Goal: Use online tool/utility: Use online tool/utility

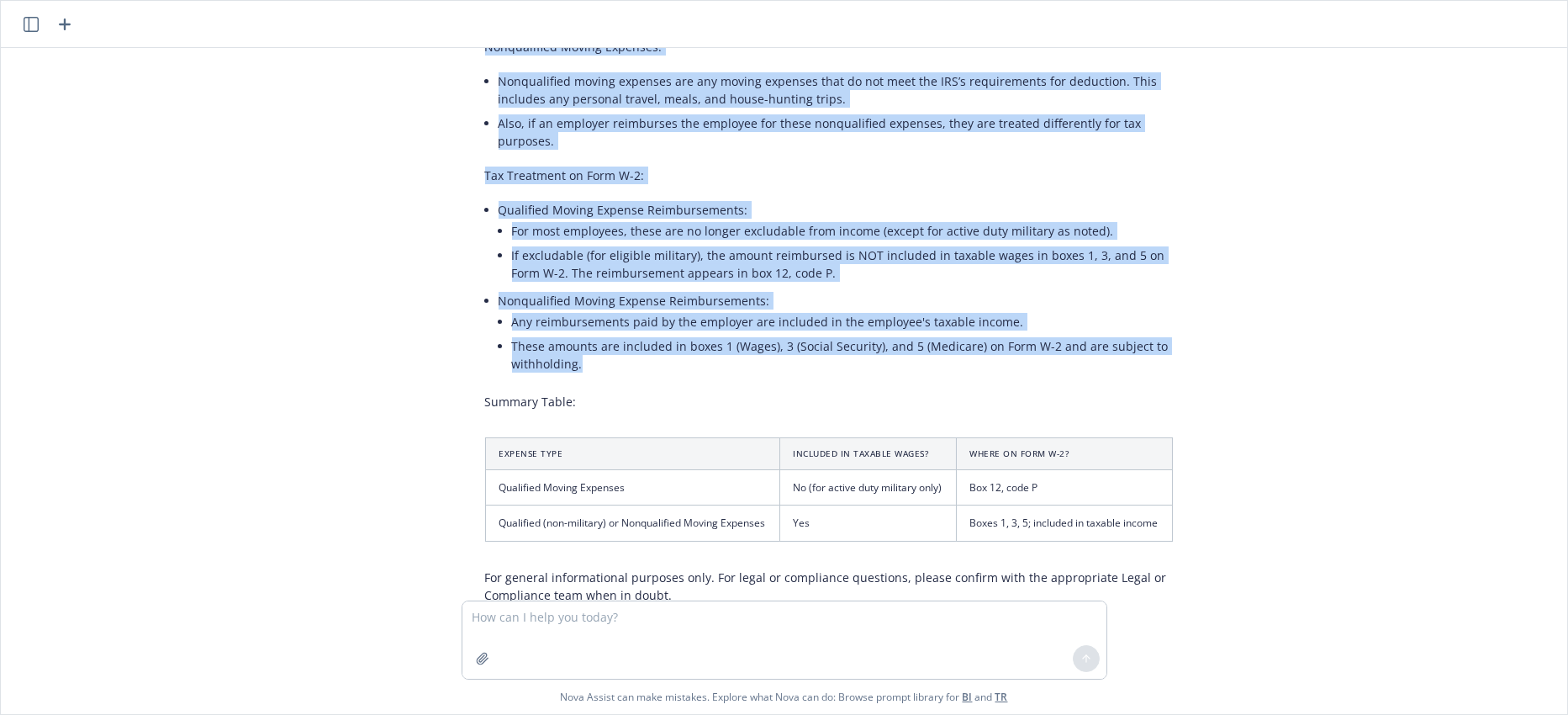
scroll to position [417, 0]
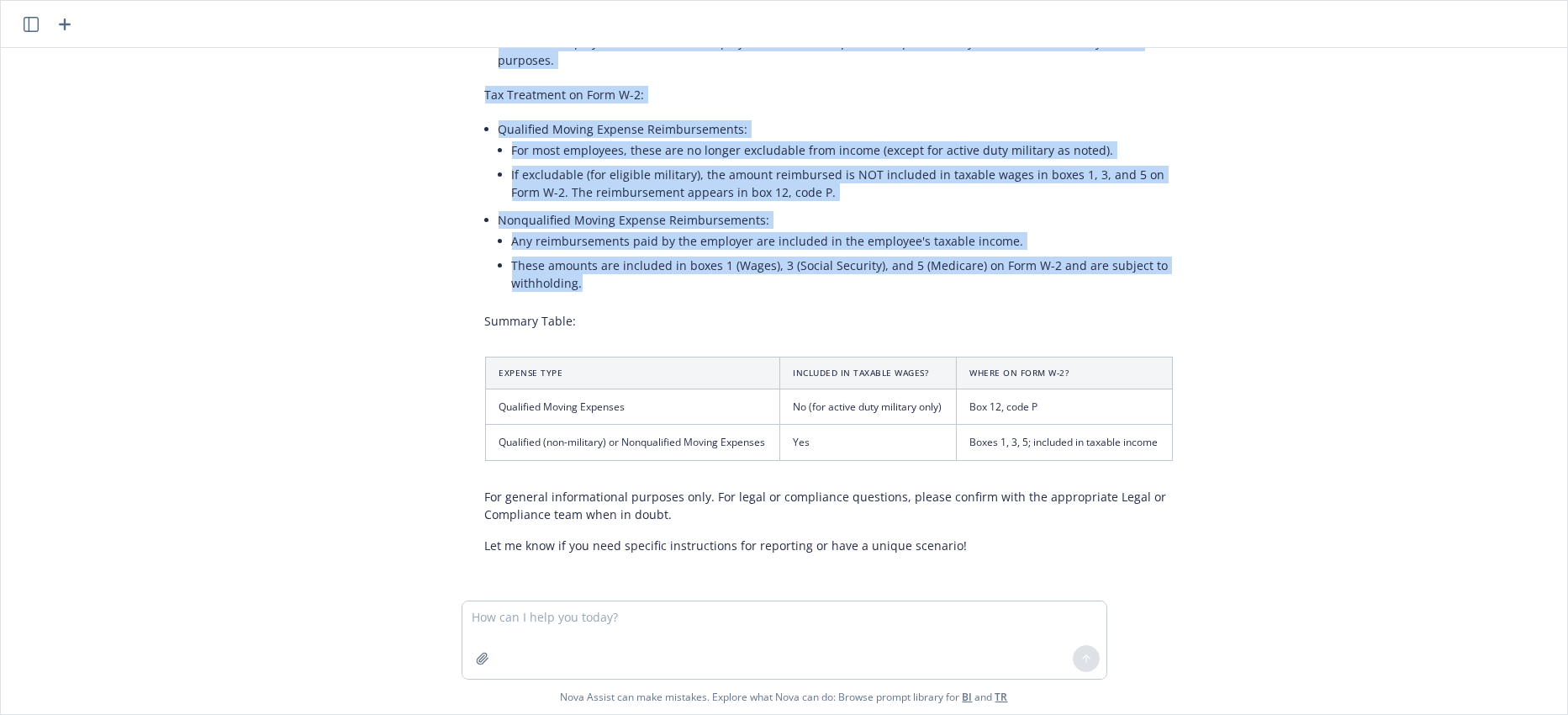
click at [61, 21] on icon "button" at bounding box center [64, 24] width 21 height 21
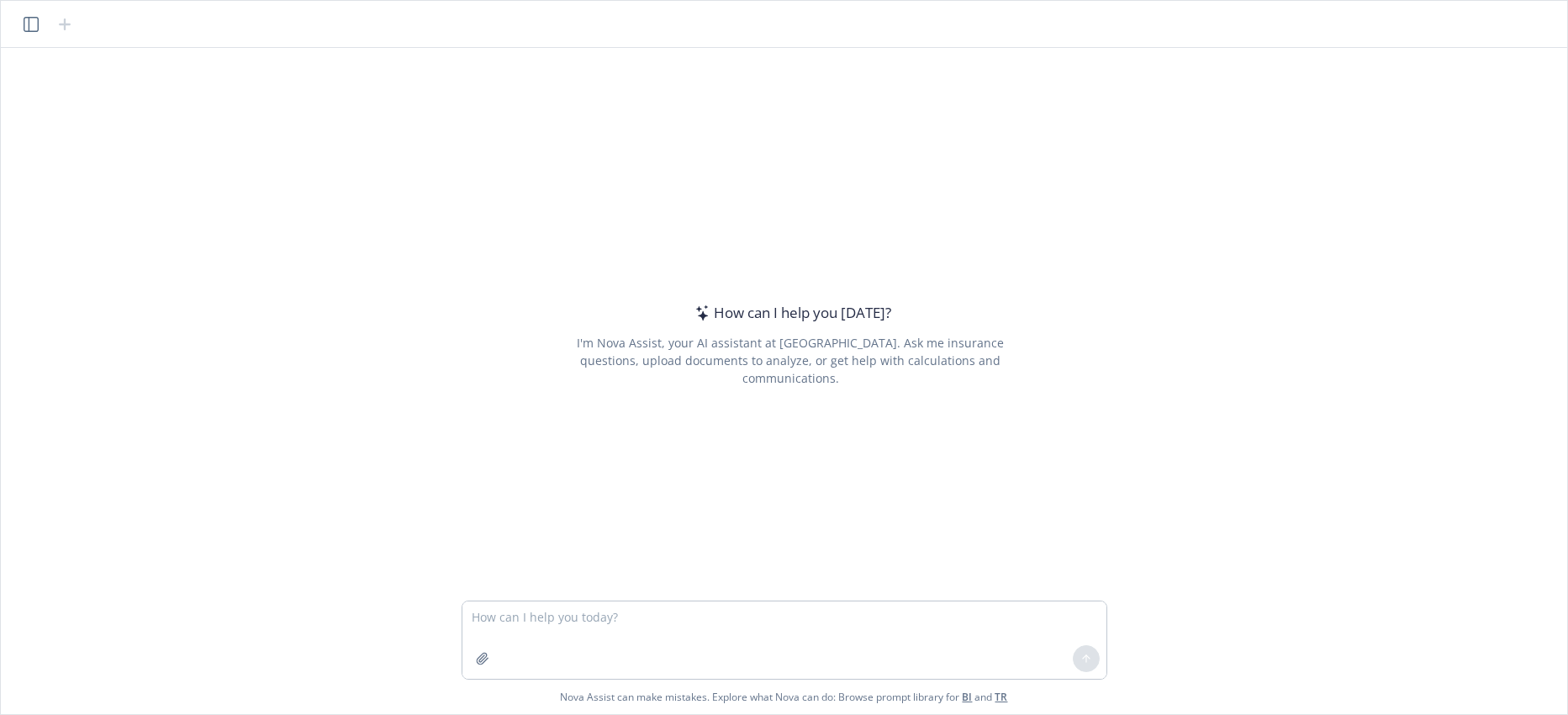
click at [474, 614] on textarea at bounding box center [784, 640] width 644 height 77
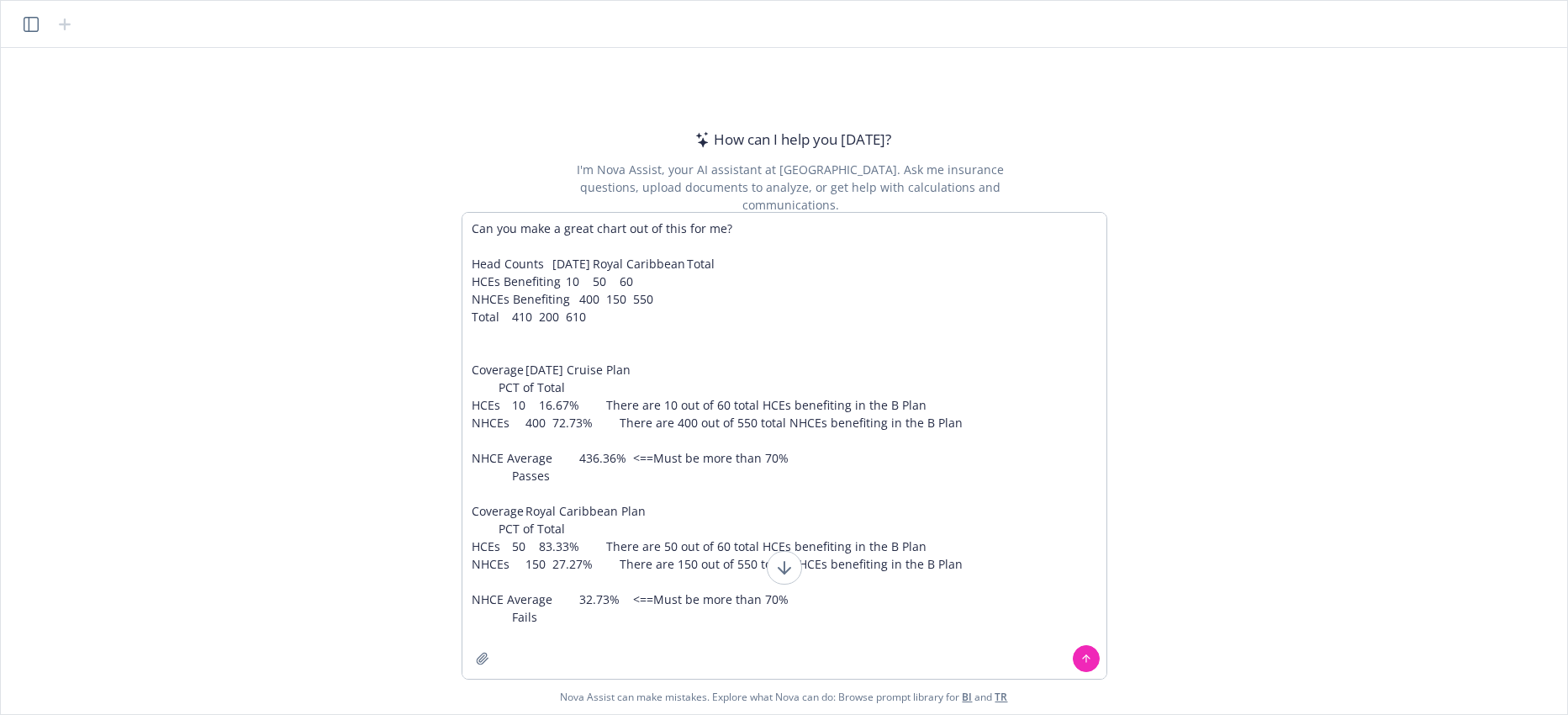
type textarea "Can you make a great chart out of this for me? Head Counts [DATE] Royal Caribbe…"
click at [1081, 661] on icon at bounding box center [1086, 659] width 12 height 12
